Goal: Task Accomplishment & Management: Use online tool/utility

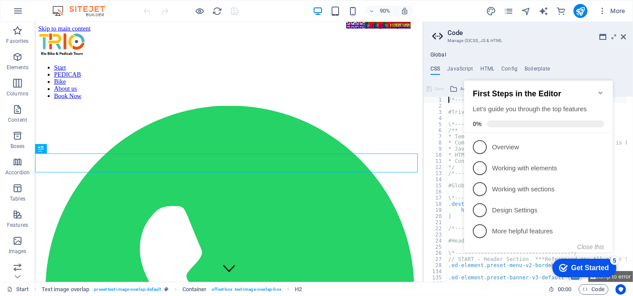
scroll to position [309, 0]
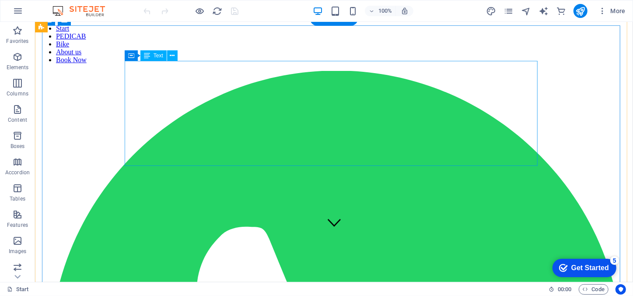
scroll to position [44, 0]
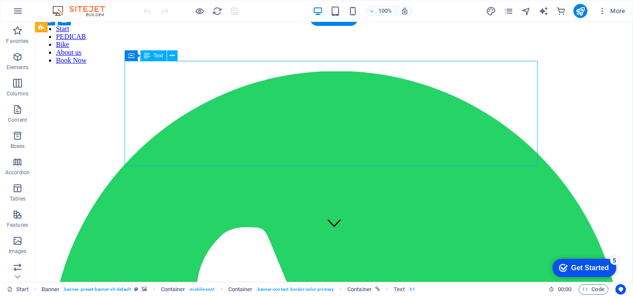
drag, startPoint x: 157, startPoint y: 74, endPoint x: 193, endPoint y: 96, distance: 42.0
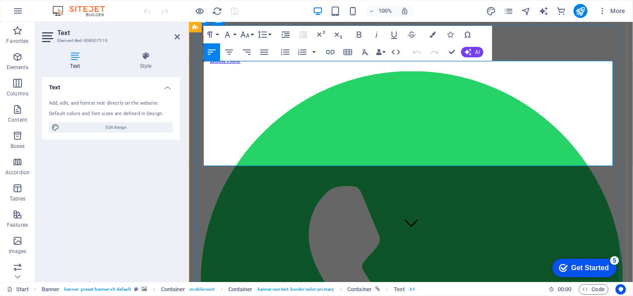
copy span "BOOK NOW!"
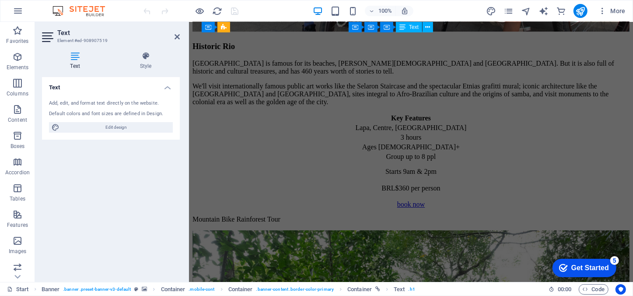
scroll to position [1934, 0]
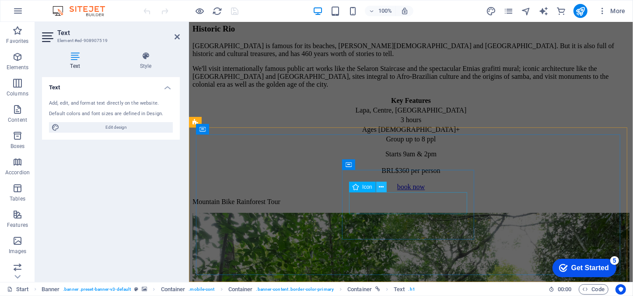
click at [382, 188] on icon at bounding box center [381, 186] width 5 height 9
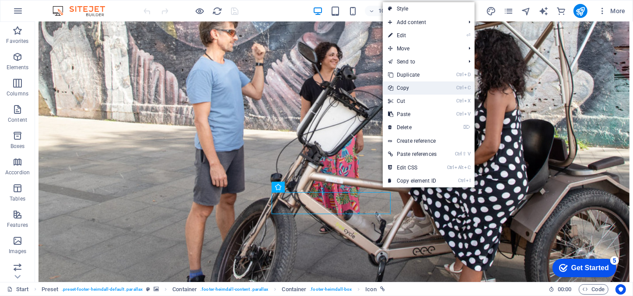
click at [456, 91] on li "Ctrl C Copy" at bounding box center [429, 87] width 92 height 13
click at [452, 88] on li "Ctrl C Copy" at bounding box center [429, 87] width 92 height 13
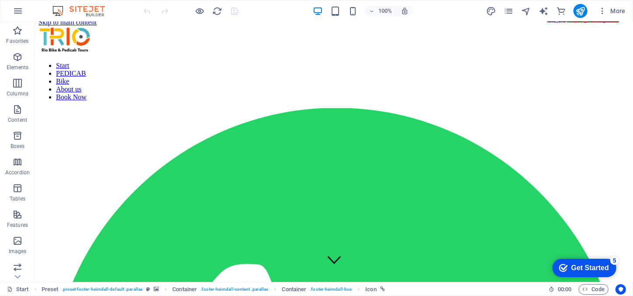
scroll to position [0, 0]
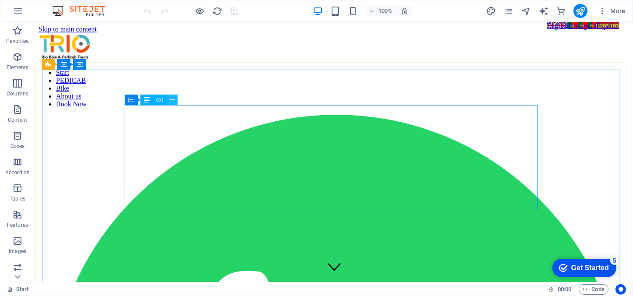
click at [172, 98] on icon at bounding box center [172, 99] width 5 height 9
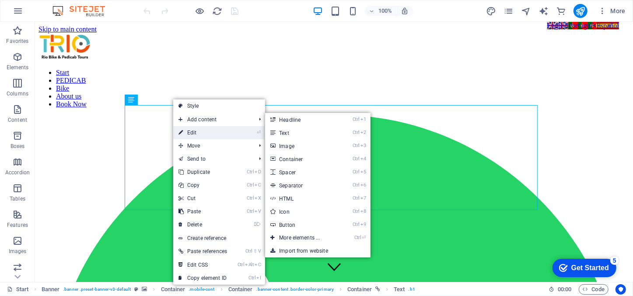
click at [187, 133] on link "⏎ Edit" at bounding box center [202, 132] width 59 height 13
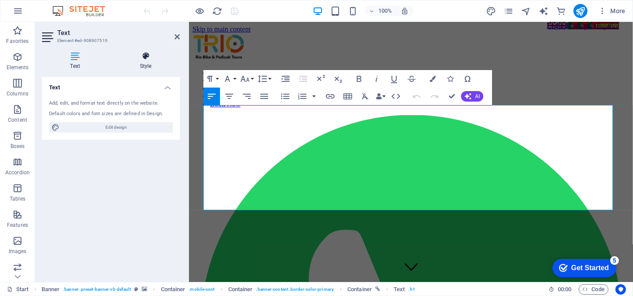
click at [147, 57] on icon at bounding box center [146, 56] width 68 height 9
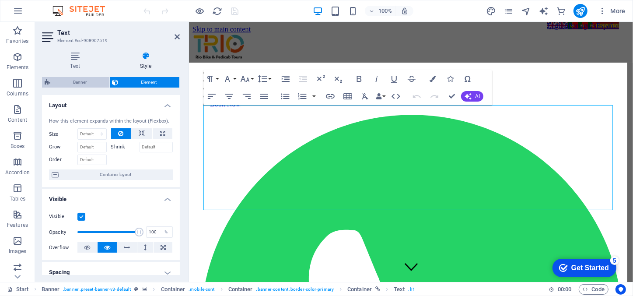
click at [92, 80] on span "Banner" at bounding box center [80, 82] width 54 height 11
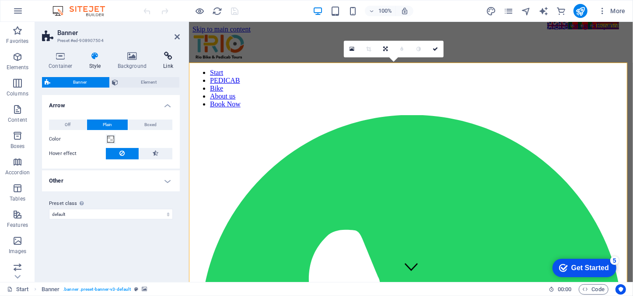
click at [171, 57] on icon at bounding box center [168, 56] width 23 height 9
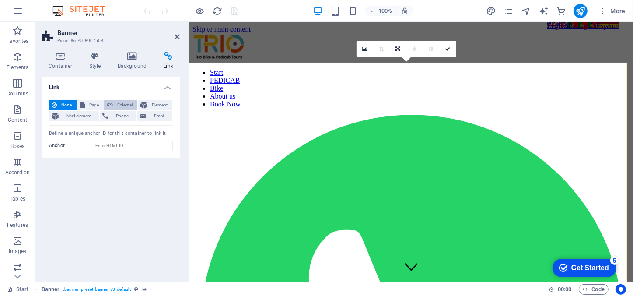
click at [127, 100] on span "External" at bounding box center [125, 105] width 19 height 11
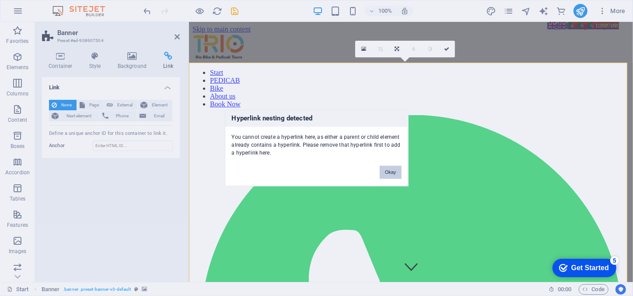
click at [394, 173] on button "Okay" at bounding box center [391, 172] width 22 height 13
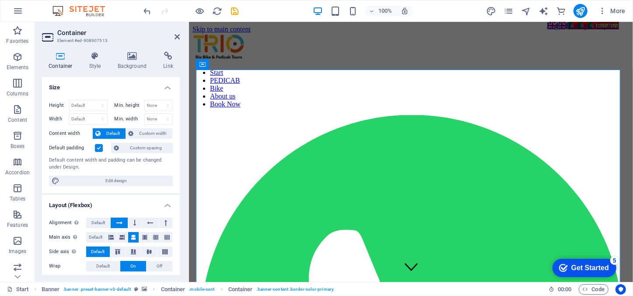
click at [167, 50] on div "Container Style Background Link Size Height Default px rem % vh vw Min. height …" at bounding box center [111, 163] width 152 height 237
click at [167, 59] on icon at bounding box center [168, 56] width 23 height 9
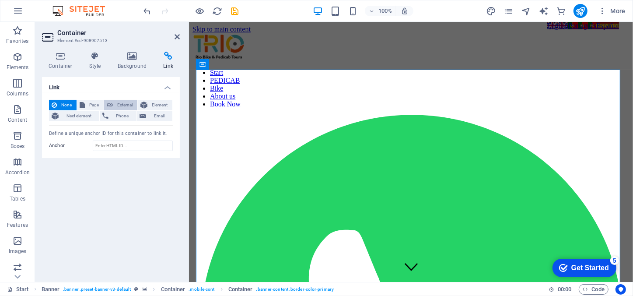
click at [116, 106] on span "External" at bounding box center [125, 105] width 19 height 11
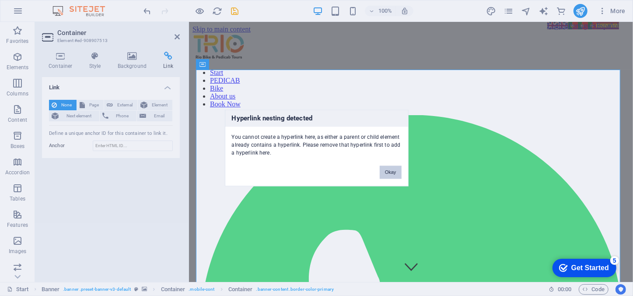
click at [392, 167] on button "Okay" at bounding box center [391, 172] width 22 height 13
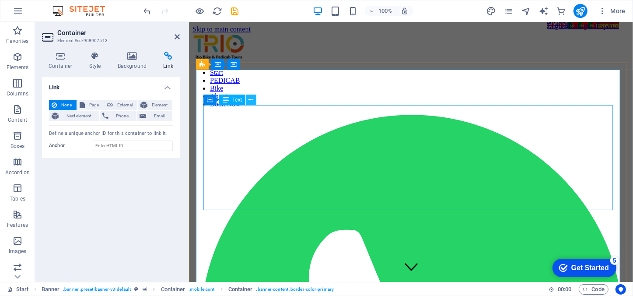
click at [251, 100] on icon at bounding box center [251, 99] width 5 height 9
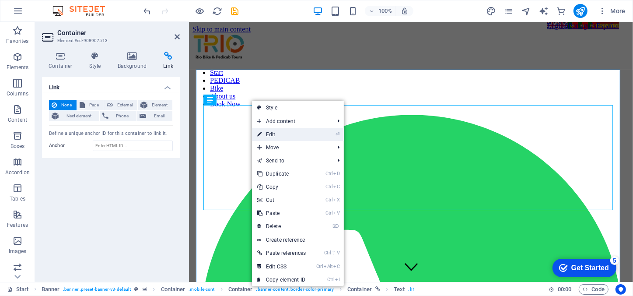
drag, startPoint x: 270, startPoint y: 133, endPoint x: 81, endPoint y: 112, distance: 190.2
click at [270, 134] on link "⏎ Edit" at bounding box center [281, 134] width 59 height 13
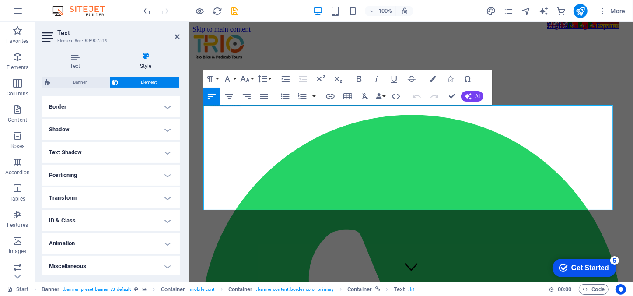
scroll to position [189, 0]
click at [424, 68] on nav "Start PEDICAB Bike About us Book Now" at bounding box center [410, 87] width 437 height 39
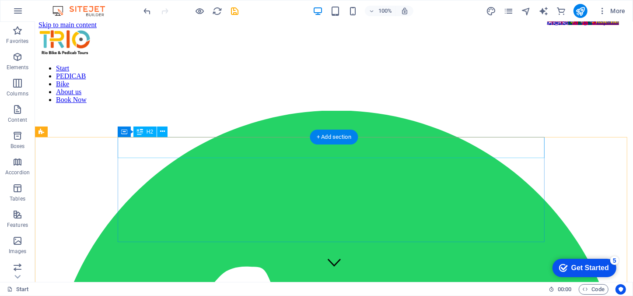
scroll to position [0, 0]
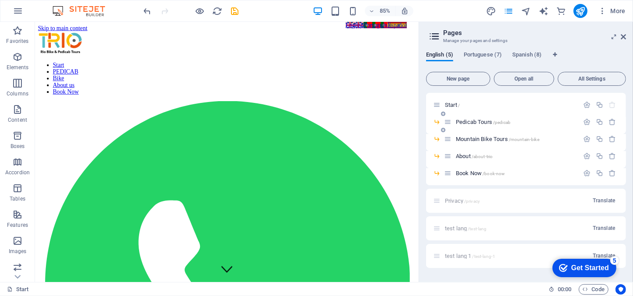
click at [449, 122] on icon at bounding box center [447, 121] width 7 height 7
click at [465, 120] on span "Pedicab Tours /pedicab" at bounding box center [483, 122] width 55 height 7
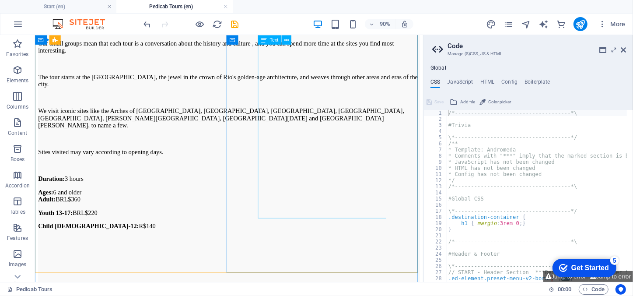
scroll to position [265, 0]
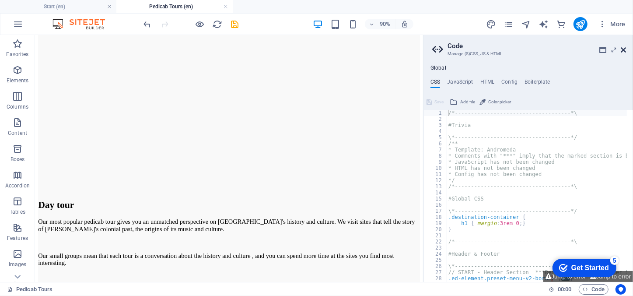
click at [624, 49] on icon at bounding box center [623, 49] width 5 height 7
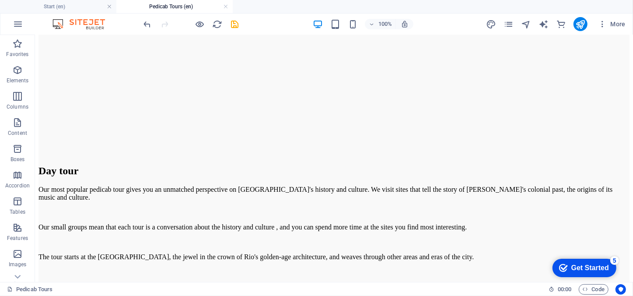
scroll to position [0, 0]
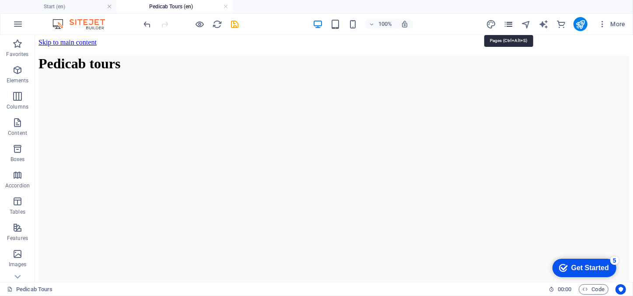
click at [509, 28] on icon "pages" at bounding box center [509, 24] width 10 height 10
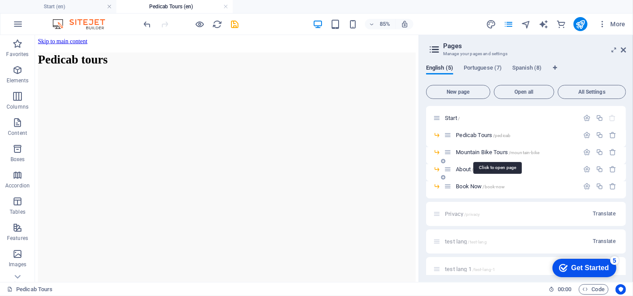
click at [483, 152] on span "Mountain Bike Tours /mountain-bike" at bounding box center [498, 152] width 84 height 7
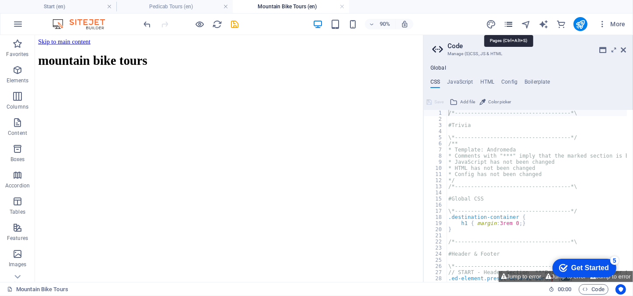
click at [505, 22] on icon "pages" at bounding box center [509, 24] width 10 height 10
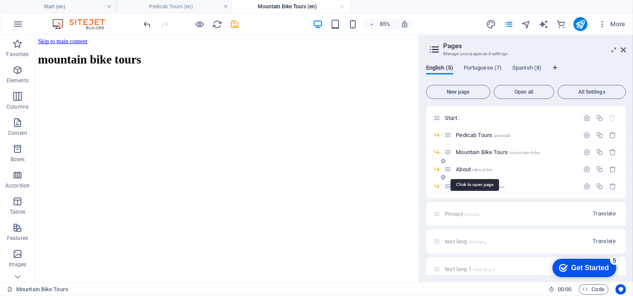
click at [459, 167] on span "About /about-trio" at bounding box center [474, 169] width 37 height 7
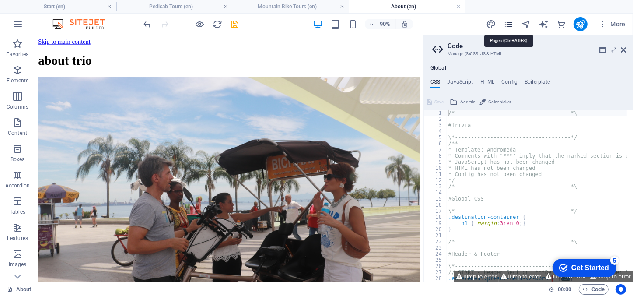
click at [509, 26] on icon "pages" at bounding box center [509, 24] width 10 height 10
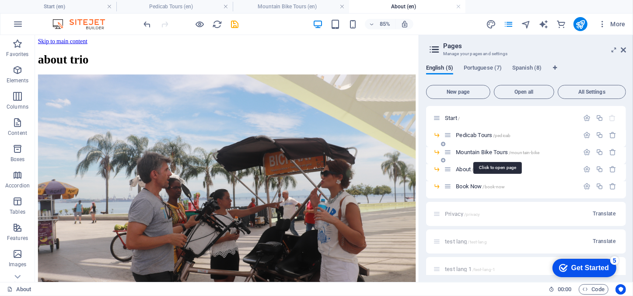
click at [491, 154] on span "Mountain Bike Tours /mountain-bike" at bounding box center [498, 152] width 84 height 7
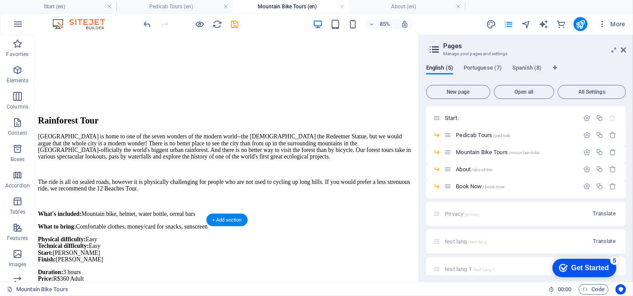
scroll to position [530, 0]
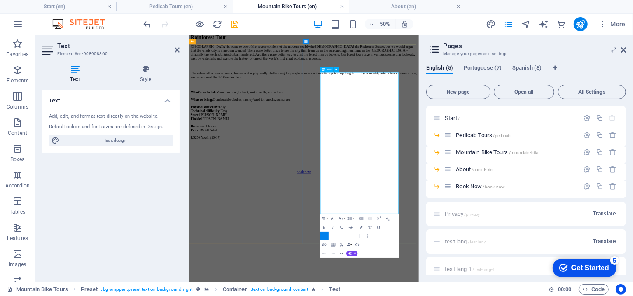
drag, startPoint x: 454, startPoint y: 119, endPoint x: 468, endPoint y: 140, distance: 25.1
drag, startPoint x: 452, startPoint y: 112, endPoint x: 608, endPoint y: 357, distance: 291.1
copy div "Did you know that [GEOGRAPHIC_DATA] has many ghost beaches? Apart from taking i…"
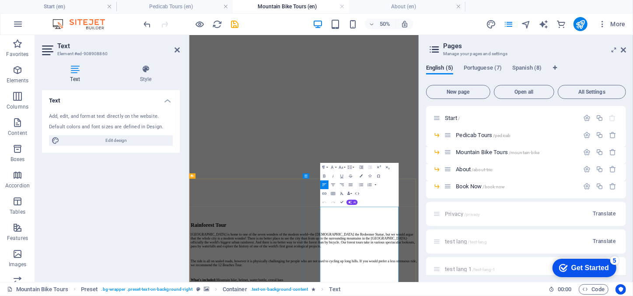
scroll to position [132, 0]
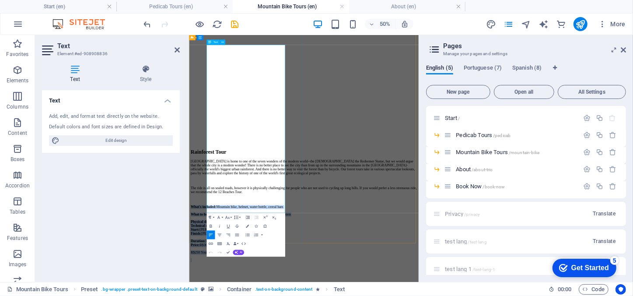
drag, startPoint x: 226, startPoint y: 228, endPoint x: 360, endPoint y: 343, distance: 177.1
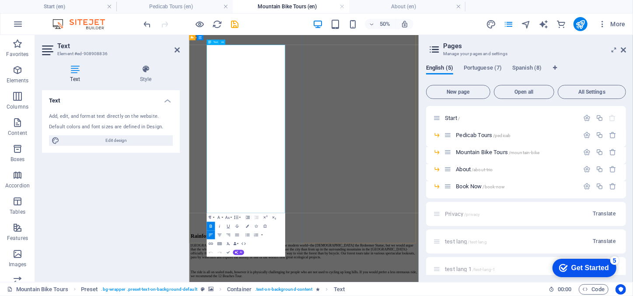
copy div "What's included: Mountain bike, helmet, water bottle, cereal bars What to bring…"
drag, startPoint x: 309, startPoint y: 335, endPoint x: 215, endPoint y: 228, distance: 142.3
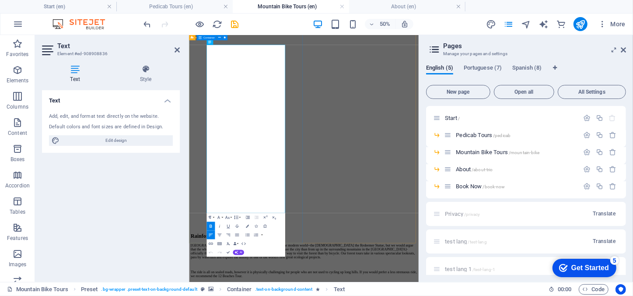
copy div "What's included: Mountain bike, helmet, water bottle, cereal bars What to bring…"
